Goal: Task Accomplishment & Management: Manage account settings

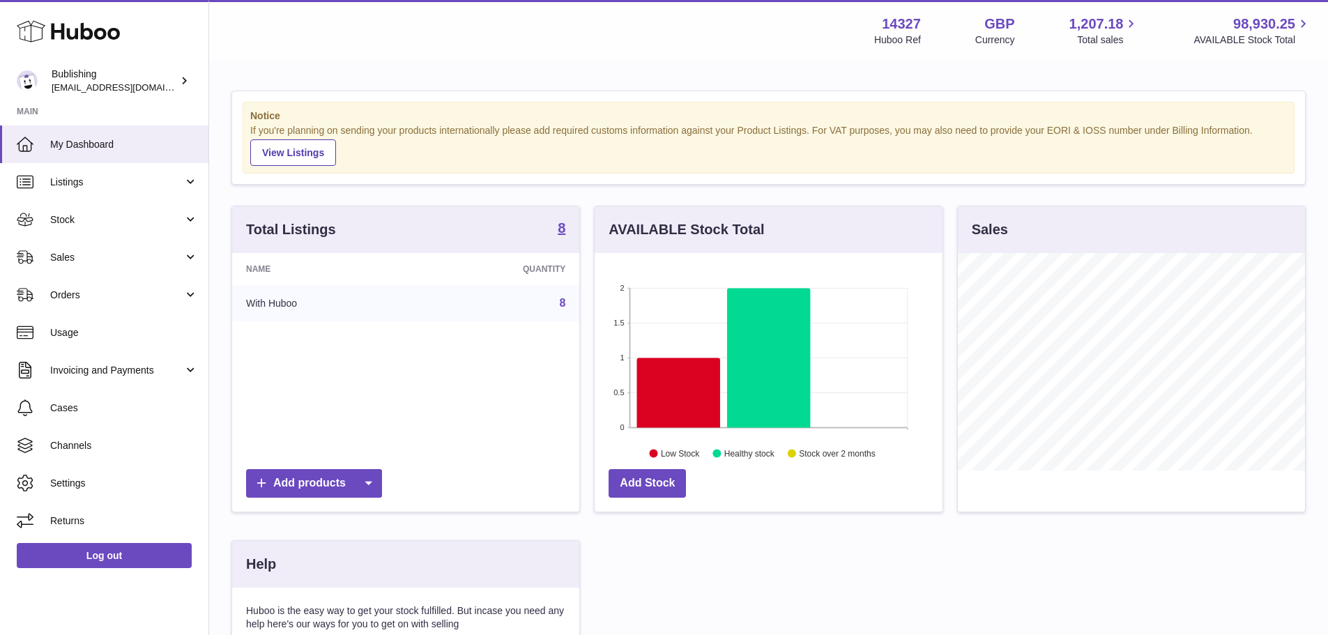
scroll to position [217, 348]
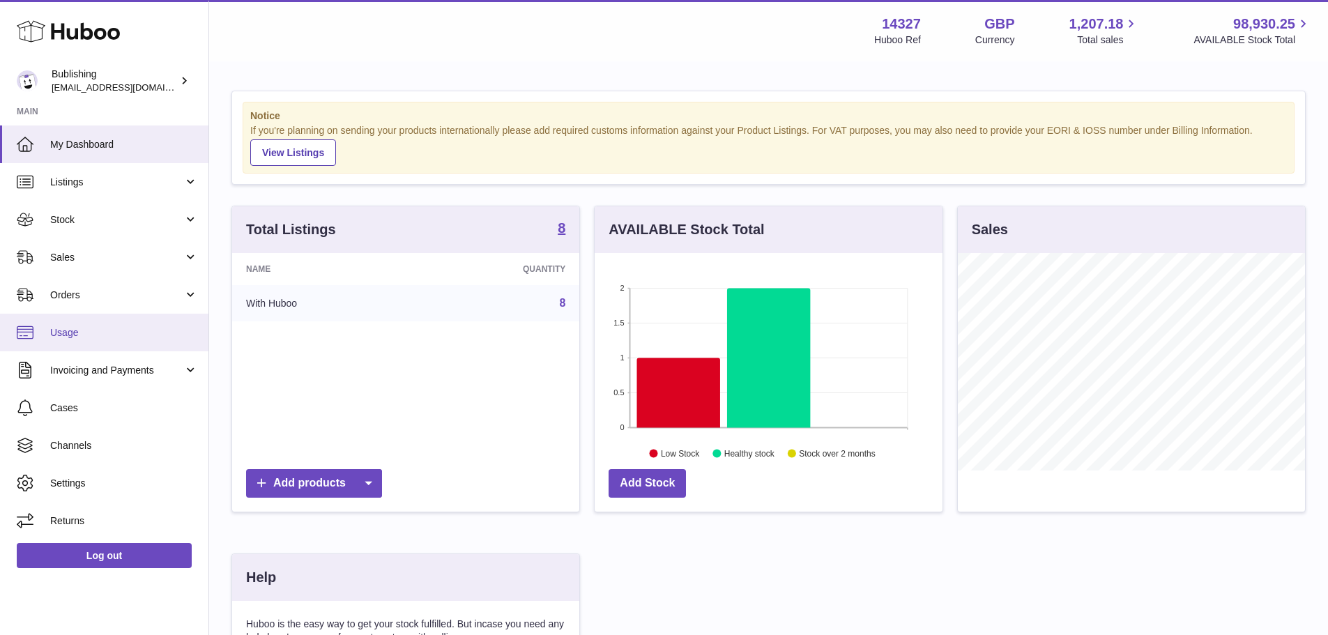
click at [78, 338] on span "Usage" at bounding box center [124, 332] width 148 height 13
